Goal: Find contact information: Find contact information

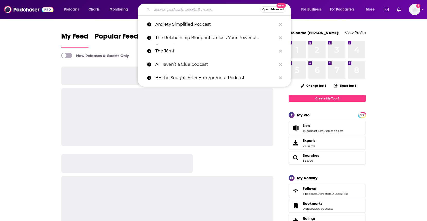
click at [206, 11] on input "Search podcasts, credits, & more..." at bounding box center [206, 9] width 108 height 8
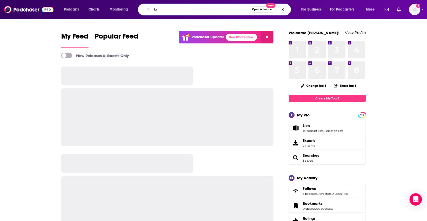
type input "t"
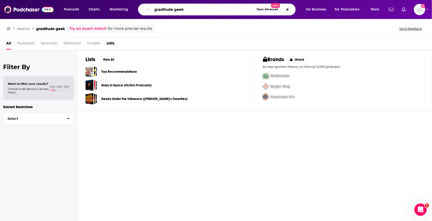
click at [169, 7] on input "graditude geek" at bounding box center [203, 9] width 102 height 8
drag, startPoint x: 174, startPoint y: 9, endPoint x: 146, endPoint y: 9, distance: 27.5
click at [147, 9] on div "graditude geek Open Advanced New" at bounding box center [216, 10] width 157 height 12
type input "gratitude geek"
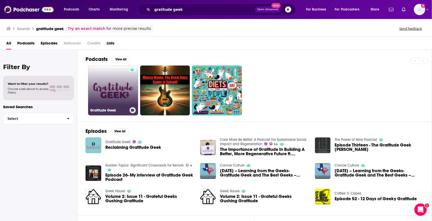
click at [114, 81] on link "Gratitude Geek" at bounding box center [113, 91] width 50 height 50
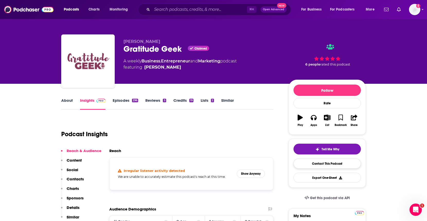
click at [311, 164] on link "Contact This Podcast" at bounding box center [327, 164] width 67 height 10
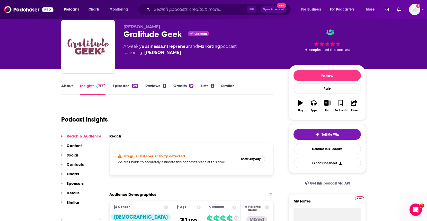
scroll to position [7, 0]
